Goal: Task Accomplishment & Management: Use online tool/utility

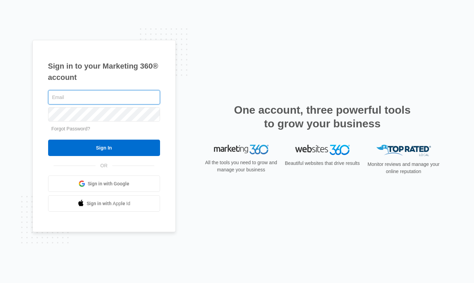
type input "[PERSON_NAME][EMAIL_ADDRESS][PERSON_NAME][DOMAIN_NAME]"
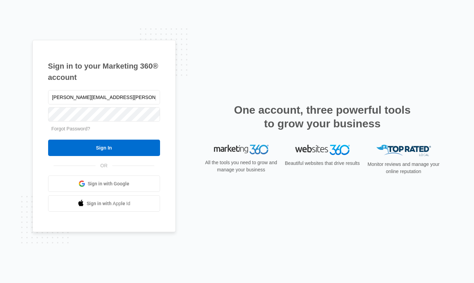
click at [104, 156] on input "Sign In" at bounding box center [104, 148] width 112 height 16
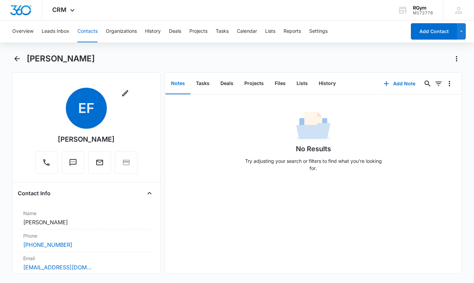
click at [409, 83] on button "Add Note" at bounding box center [399, 83] width 45 height 16
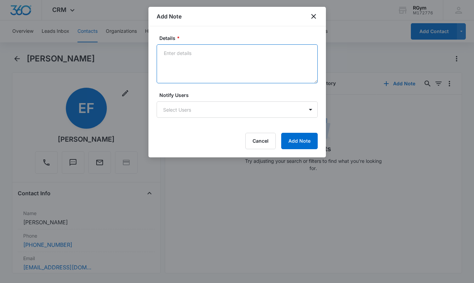
click at [168, 48] on textarea "Details *" at bounding box center [237, 63] width 161 height 39
click at [169, 60] on textarea "Details *" at bounding box center [237, 63] width 161 height 39
paste textarea "Currently, our personal trainers are in high demand and, unfortunately, have a …"
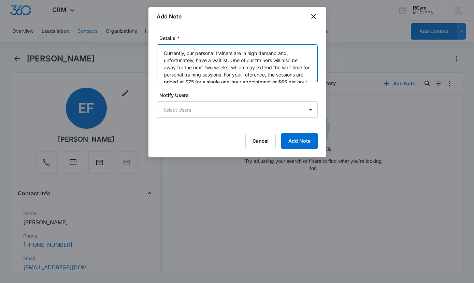
scroll to position [115, 0]
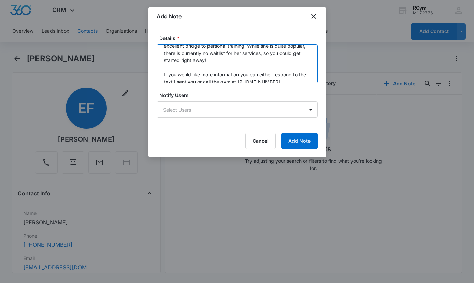
type textarea "Currently, our personal trainers are in high demand and, unfortunately, have a …"
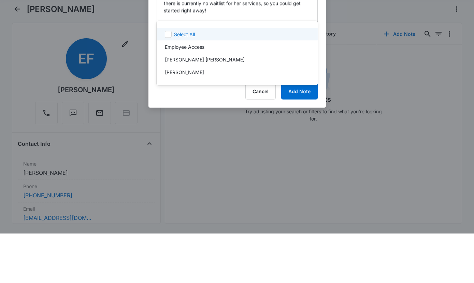
click at [170, 81] on icon at bounding box center [168, 84] width 6 height 6
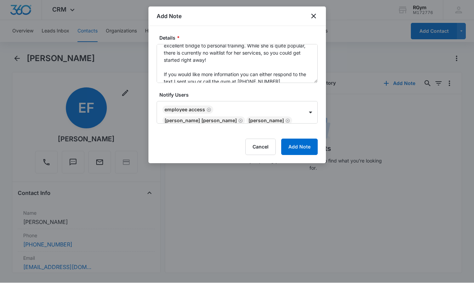
click at [303, 151] on button "Add Note" at bounding box center [299, 147] width 37 height 16
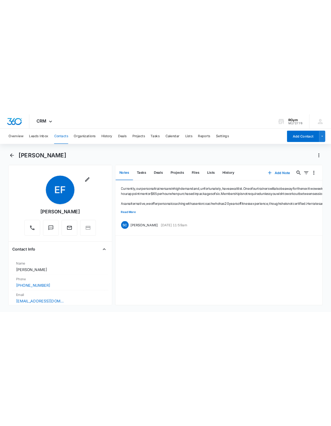
scroll to position [0, 0]
